Goal: Task Accomplishment & Management: Use online tool/utility

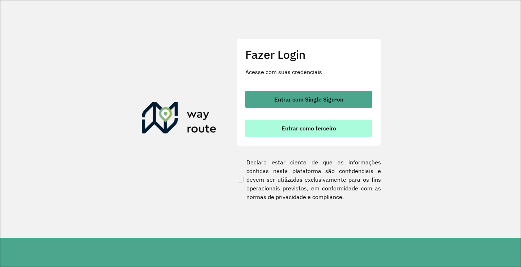
click at [285, 129] on span "Entrar como terceiro" at bounding box center [308, 129] width 55 height 6
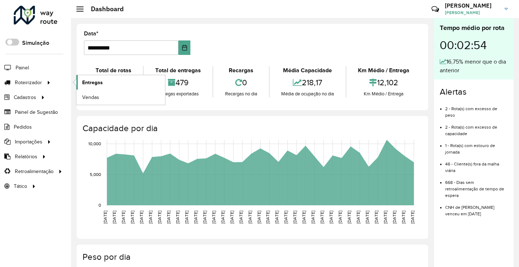
click at [92, 81] on span "Entregas" at bounding box center [92, 83] width 21 height 8
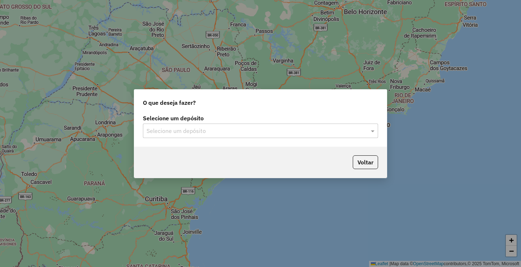
click at [234, 131] on input "text" at bounding box center [252, 131] width 213 height 9
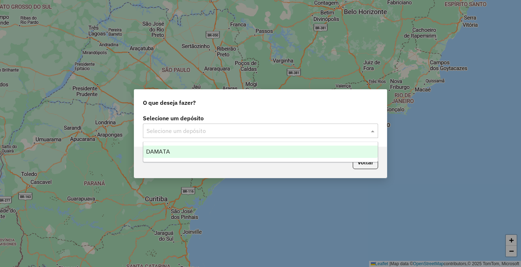
click at [216, 148] on div "DAMATA" at bounding box center [260, 152] width 234 height 12
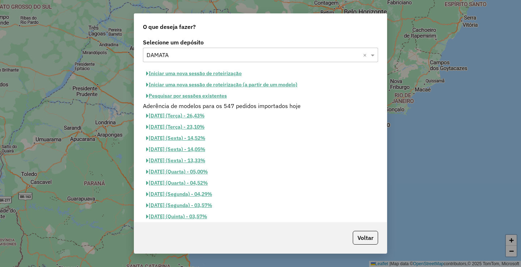
click at [206, 96] on button "Pesquisar por sessões existentes" at bounding box center [186, 95] width 87 height 11
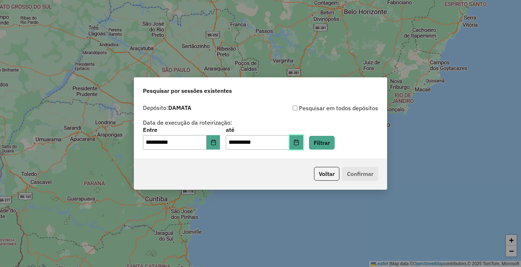
click at [299, 143] on icon "Choose Date" at bounding box center [296, 143] width 6 height 6
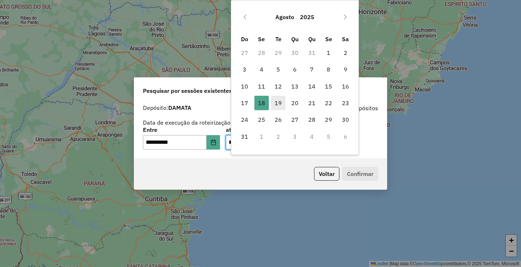
click at [277, 103] on span "19" at bounding box center [278, 103] width 14 height 14
type input "**********"
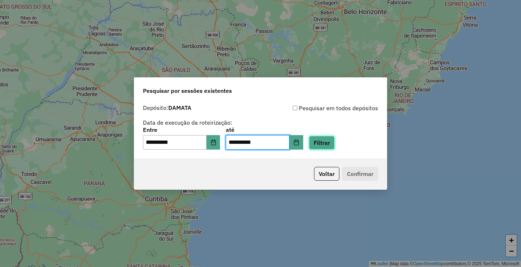
click at [328, 144] on button "Filtrar" at bounding box center [322, 143] width 26 height 14
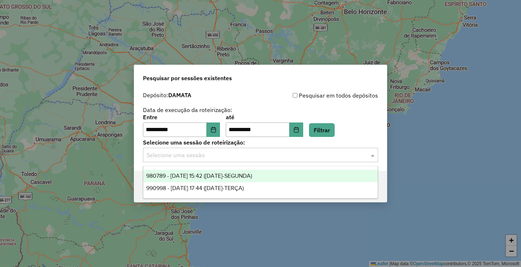
click at [265, 154] on input "text" at bounding box center [252, 155] width 213 height 9
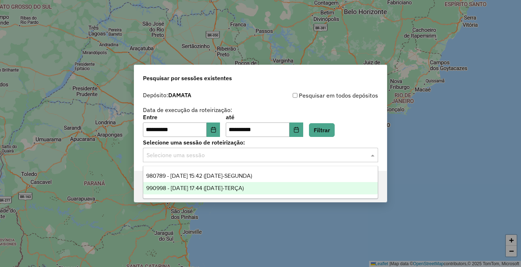
click at [237, 185] on span "990998 - 19/08/2025 17:44 (19/08/25-TERÇA)" at bounding box center [195, 188] width 98 height 6
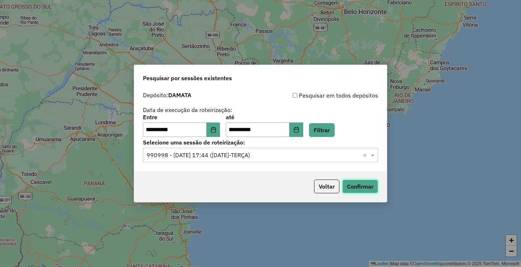
click at [366, 184] on button "Confirmar" at bounding box center [360, 187] width 36 height 14
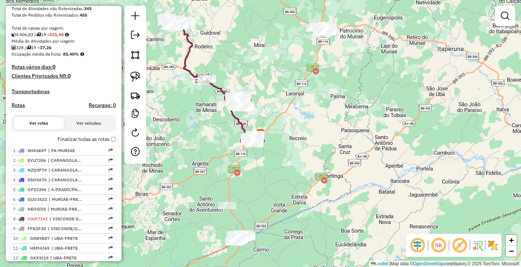
scroll to position [145, 0]
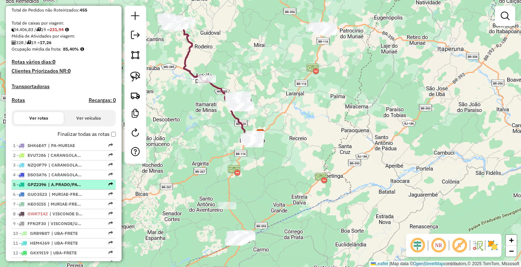
click at [73, 188] on span "| A.PRADO/PATROCINIO-FRETE" at bounding box center [64, 185] width 33 height 7
select select "**********"
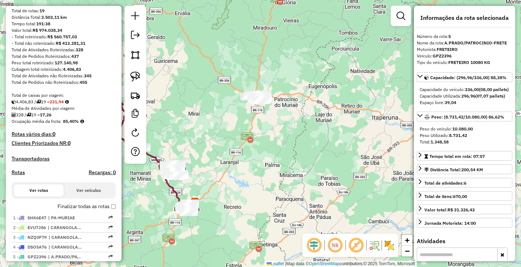
scroll to position [0, 0]
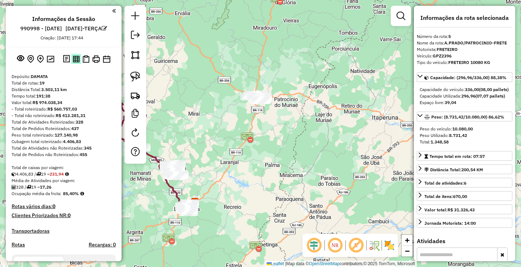
click at [75, 63] on img at bounding box center [76, 59] width 7 height 7
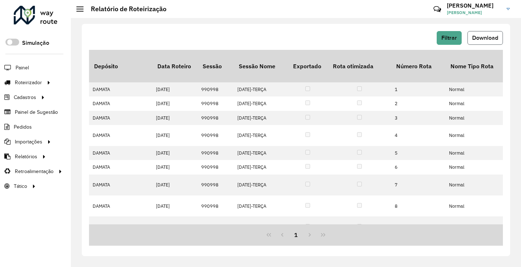
click at [493, 36] on span "Download" at bounding box center [485, 38] width 26 height 6
